Goal: Check status: Check status

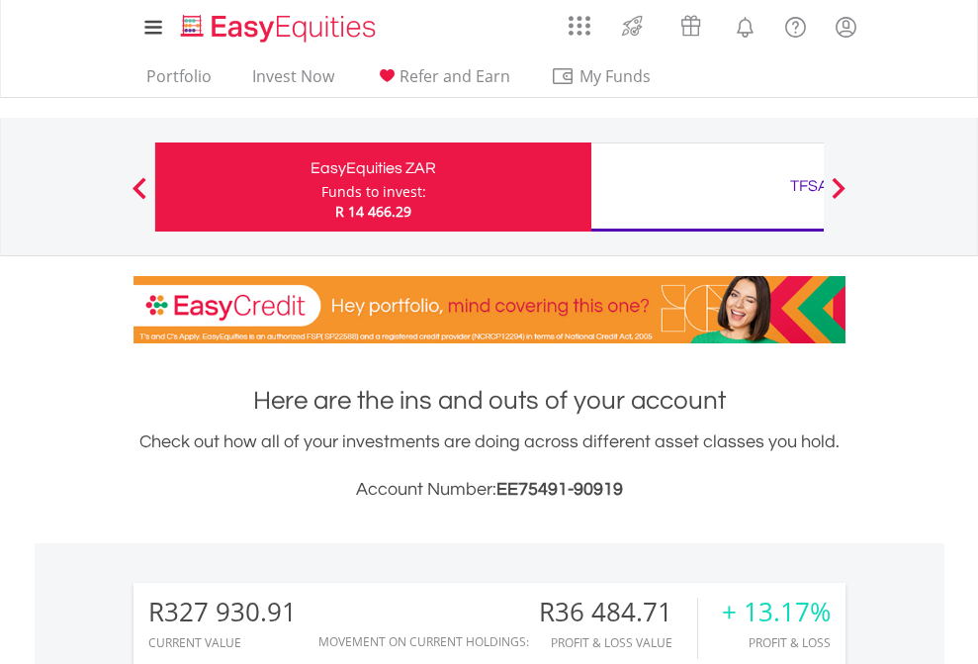
scroll to position [190, 311]
click at [321, 187] on div "Funds to invest:" at bounding box center [373, 192] width 105 height 20
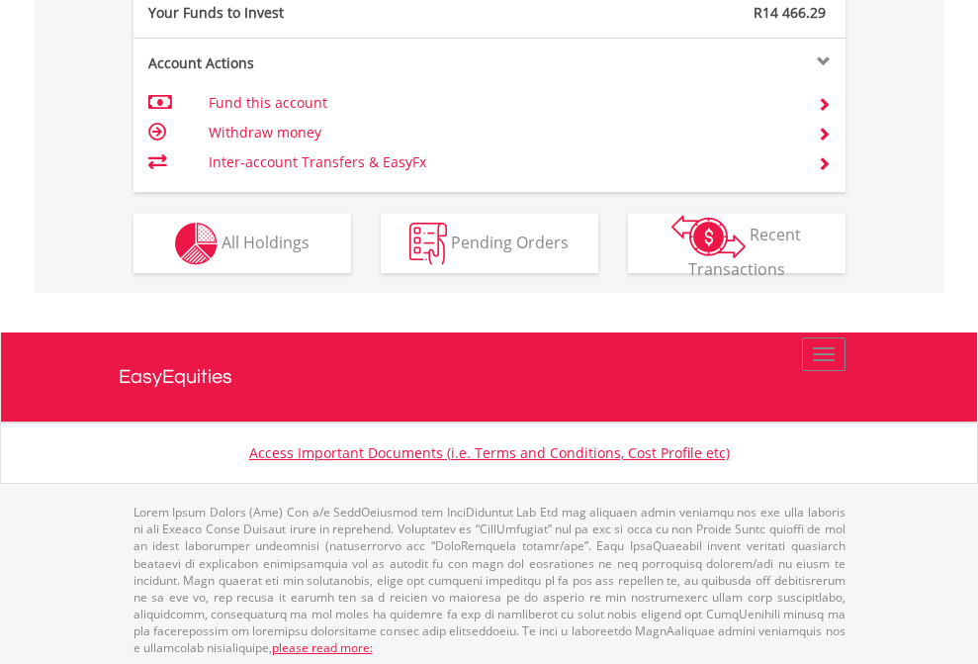
scroll to position [1975, 0]
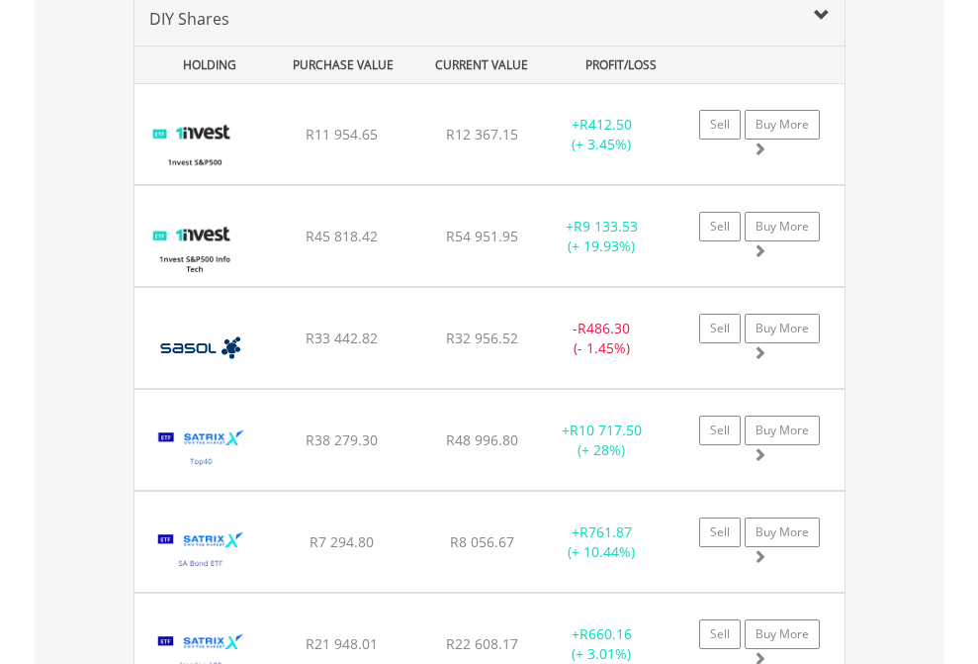
scroll to position [1912, 0]
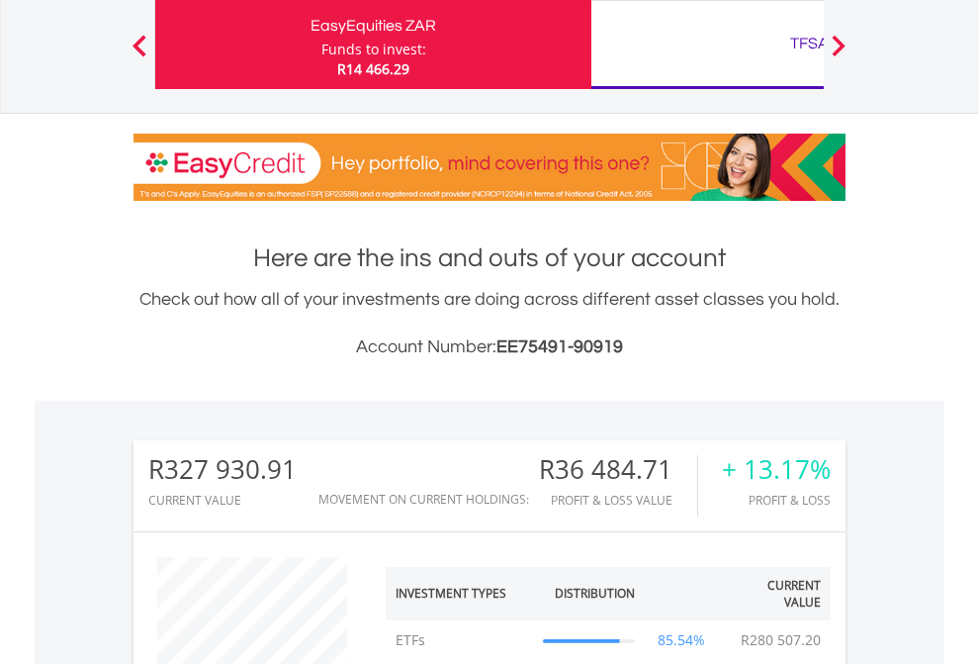
scroll to position [190, 311]
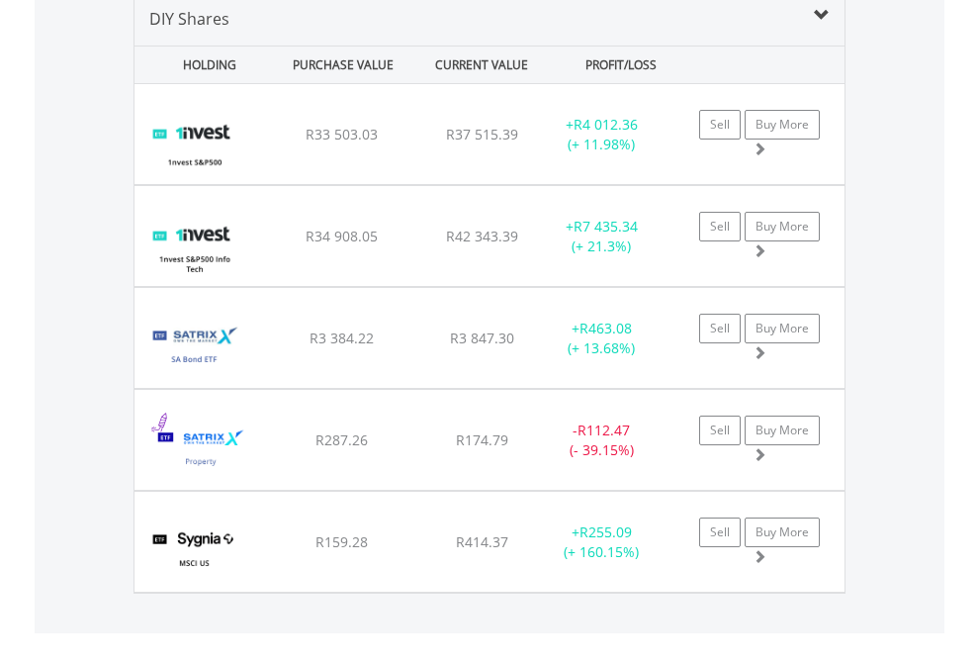
scroll to position [1912, 0]
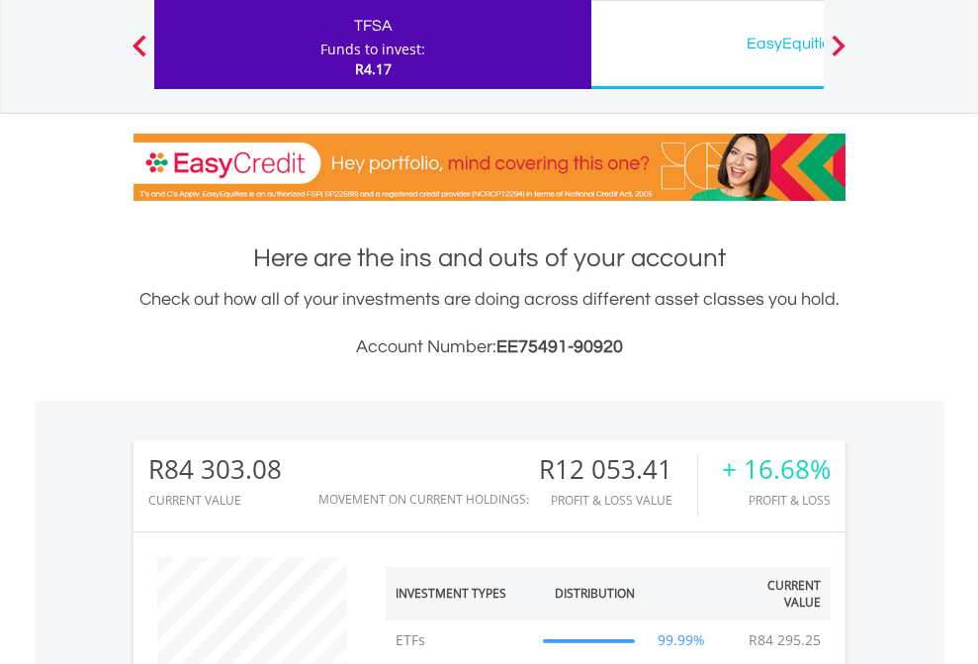
scroll to position [190, 311]
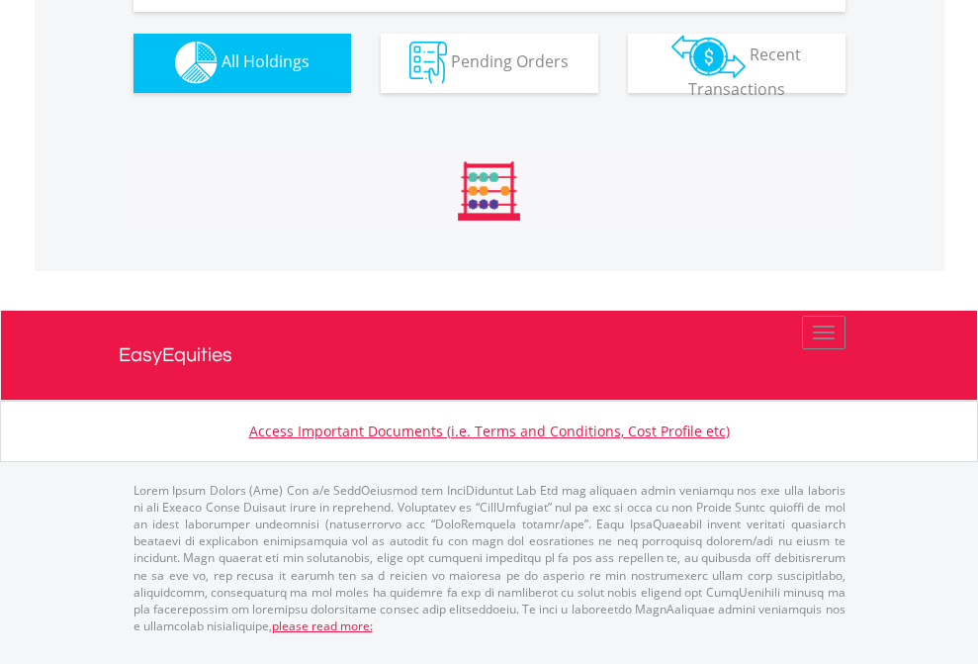
scroll to position [1958, 0]
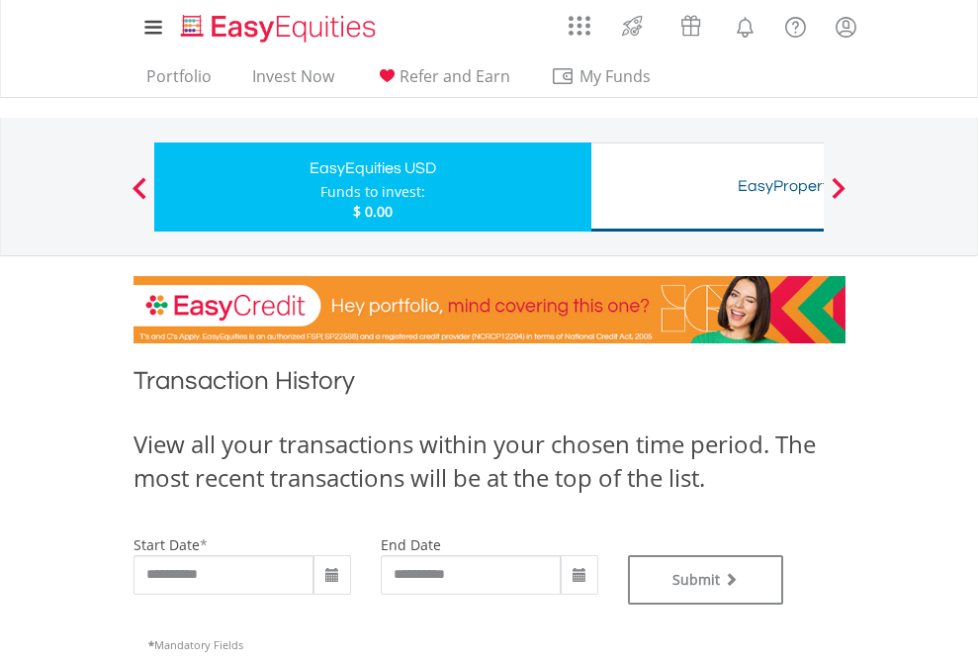
type input "**********"
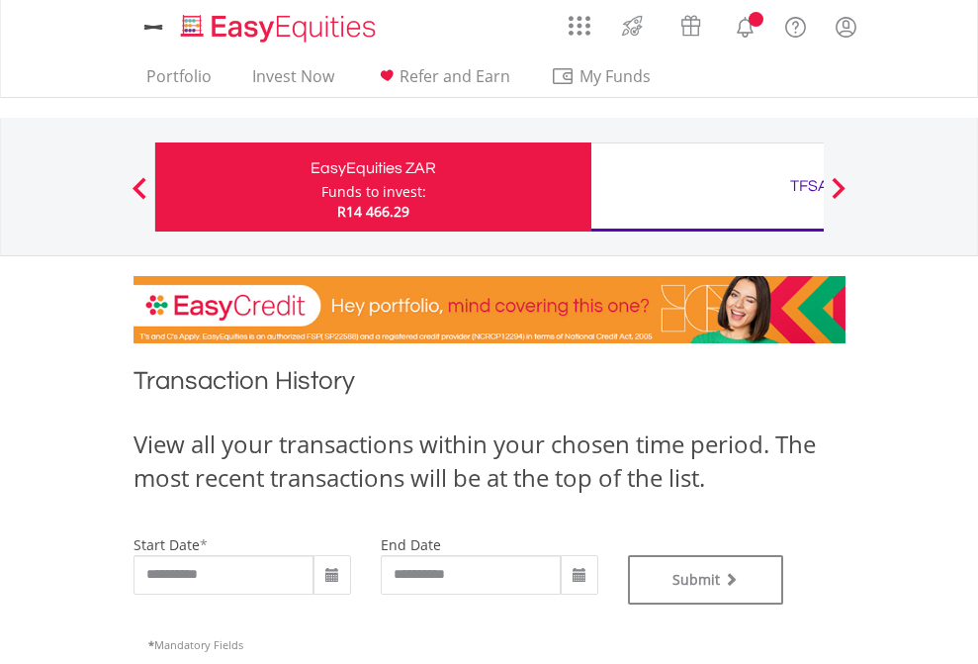
click at [707, 187] on div "TFSA" at bounding box center [809, 186] width 412 height 28
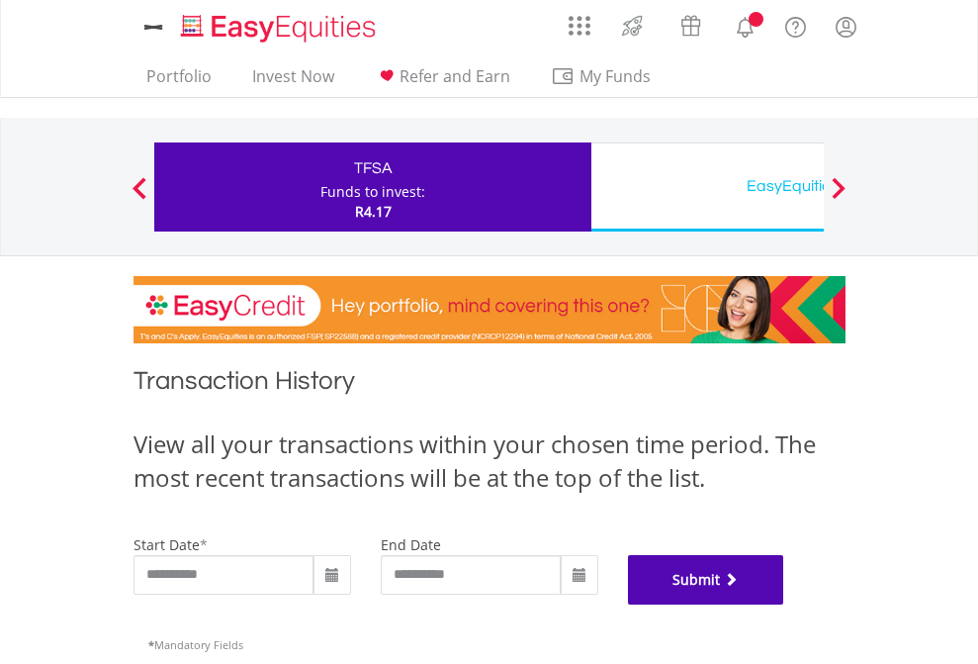
click at [784, 604] on button "Submit" at bounding box center [706, 579] width 156 height 49
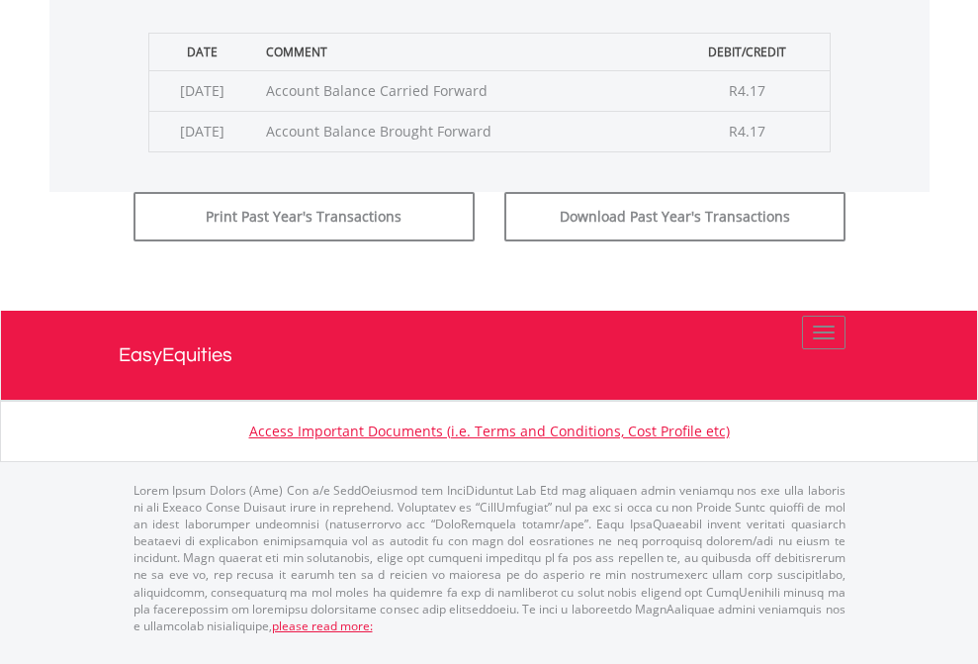
scroll to position [802, 0]
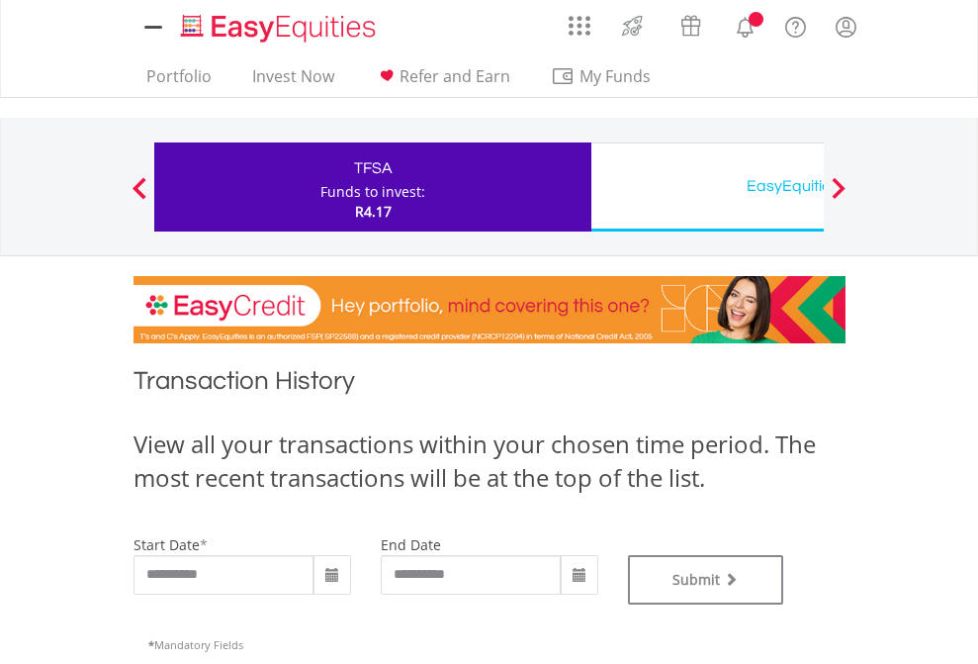
click at [707, 187] on div "EasyEquities USD" at bounding box center [809, 186] width 412 height 28
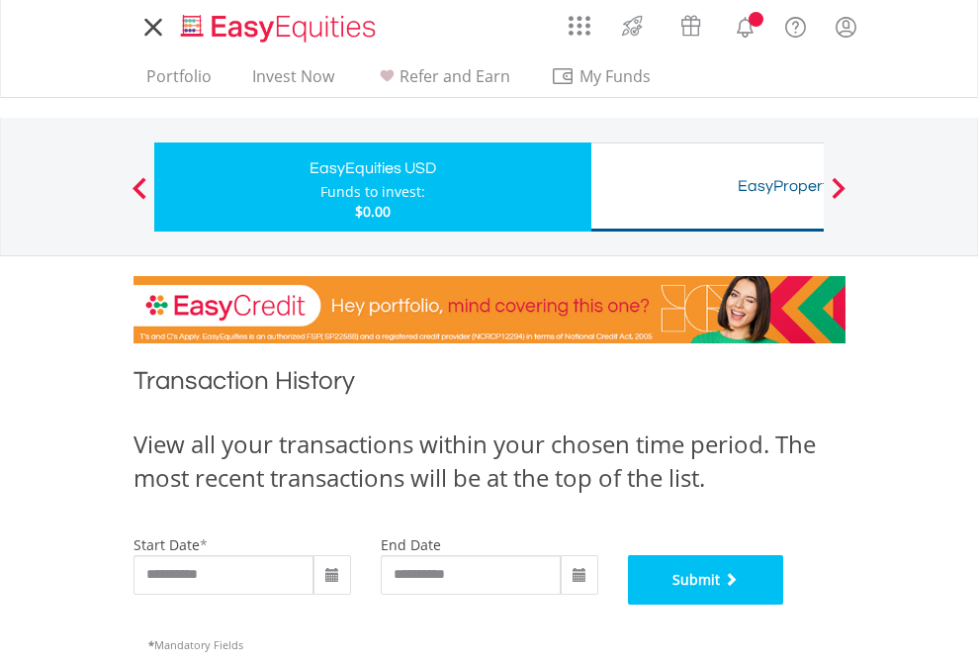
click at [784, 604] on button "Submit" at bounding box center [706, 579] width 156 height 49
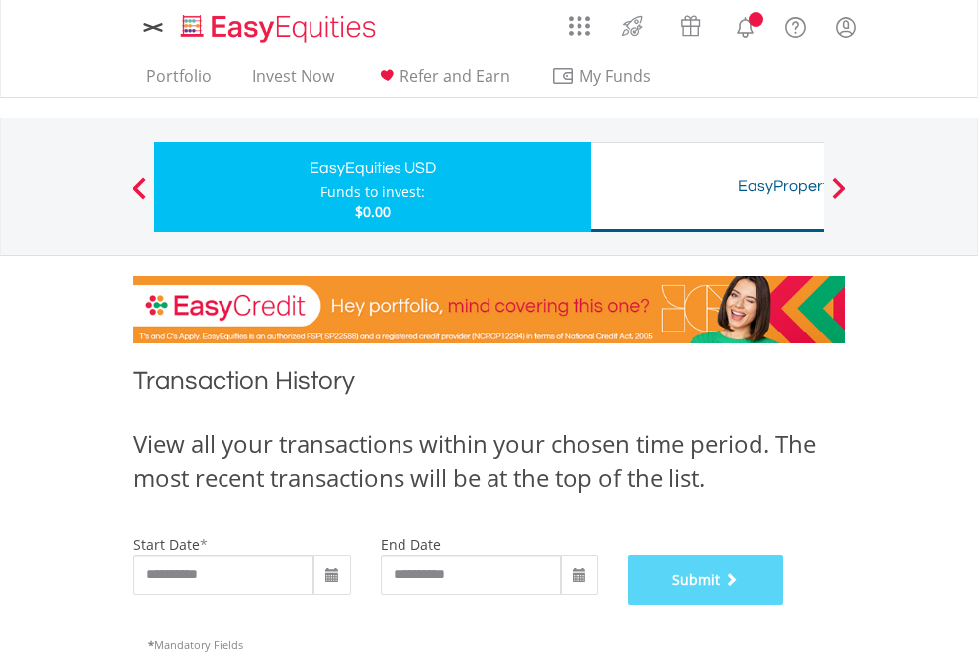
scroll to position [802, 0]
